Goal: Task Accomplishment & Management: Manage account settings

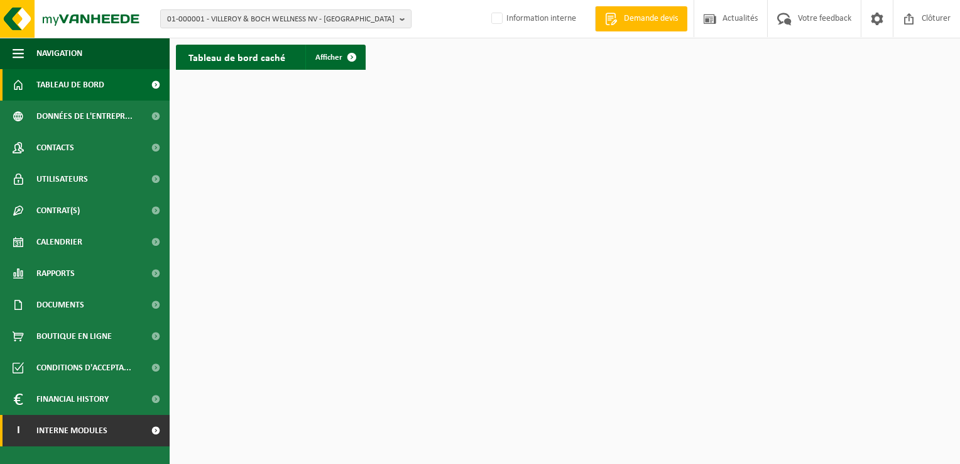
click at [107, 440] on span "Interne modules" at bounding box center [71, 430] width 71 height 31
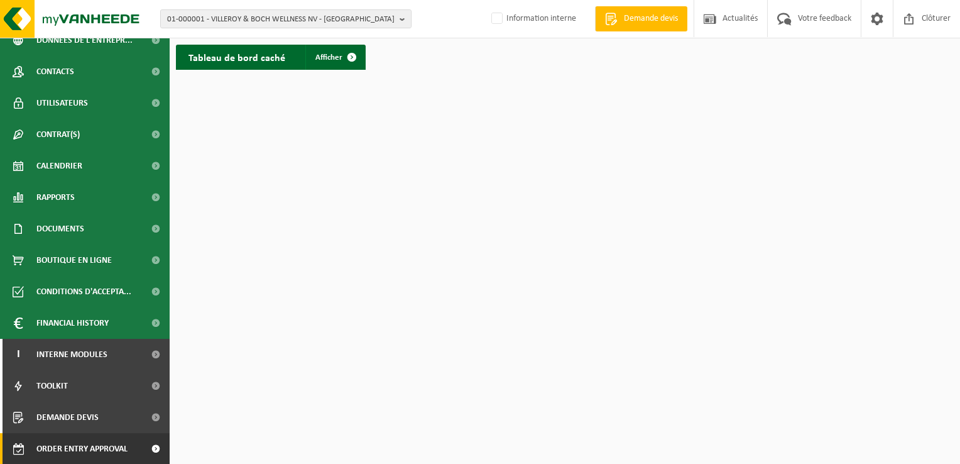
click at [106, 449] on span "Order entry approval" at bounding box center [81, 448] width 91 height 31
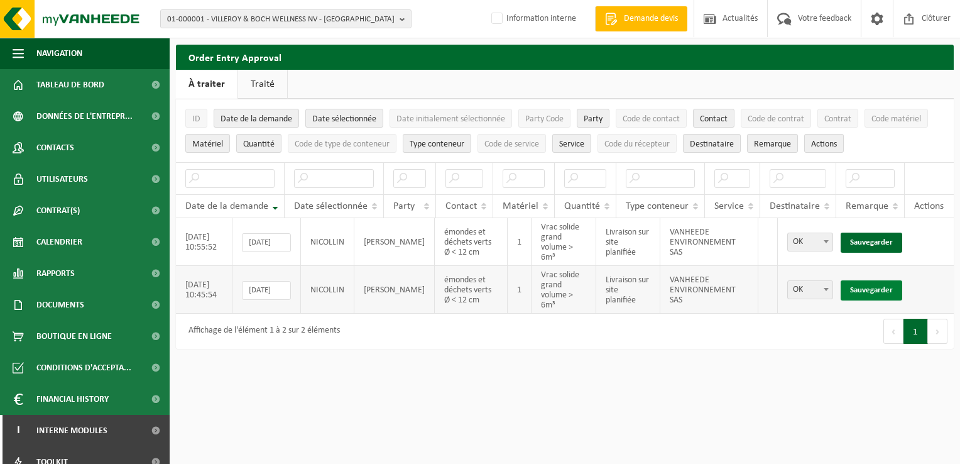
click at [857, 285] on link "Sauvegarder" at bounding box center [872, 290] width 62 height 20
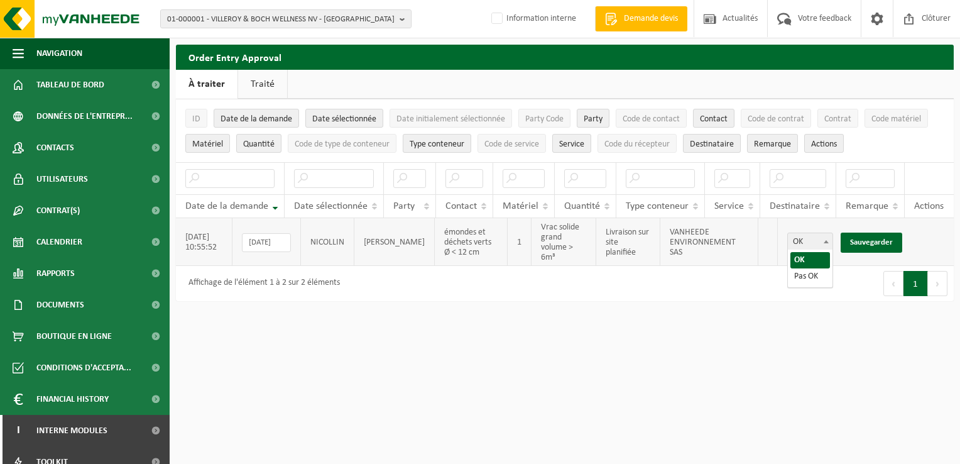
click at [829, 238] on span at bounding box center [826, 241] width 13 height 16
select select "Pas OK"
click at [874, 236] on link "Sauvegarder" at bounding box center [872, 243] width 62 height 20
